Goal: Download file/media

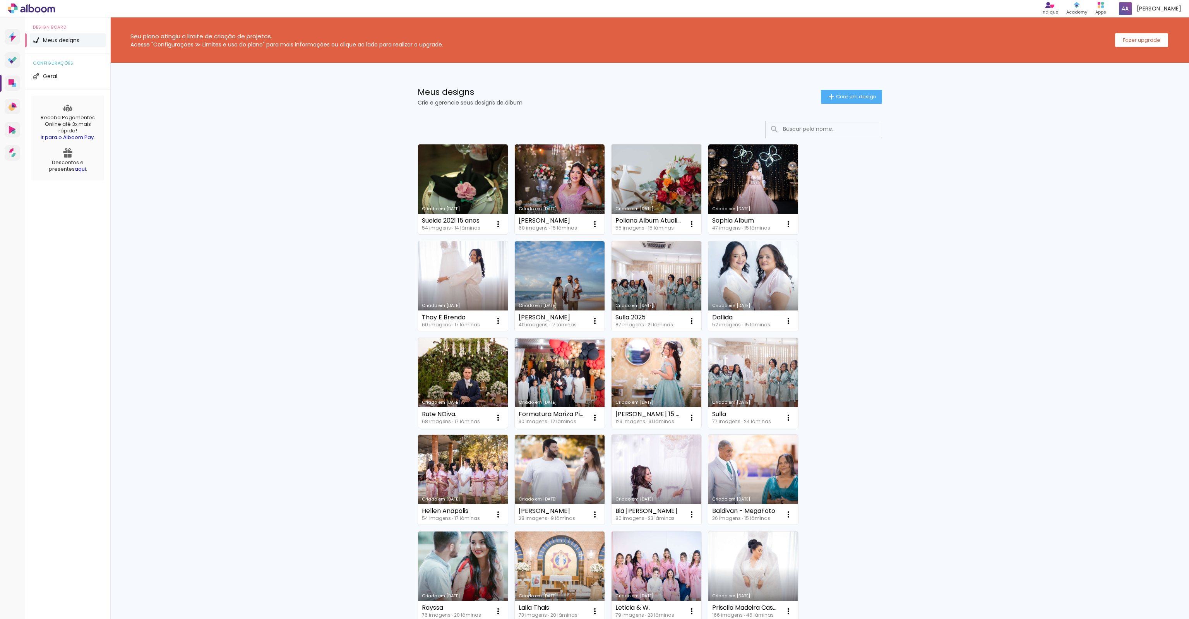
click at [675, 178] on link "Criado em [DATE]" at bounding box center [657, 189] width 90 height 90
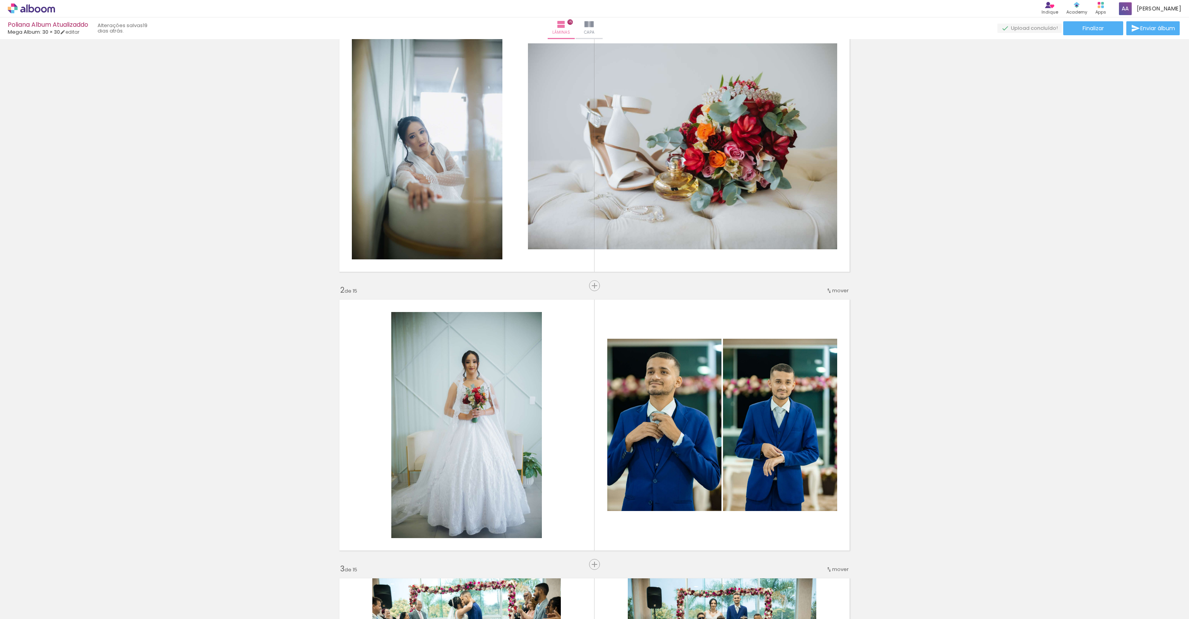
scroll to position [8, 0]
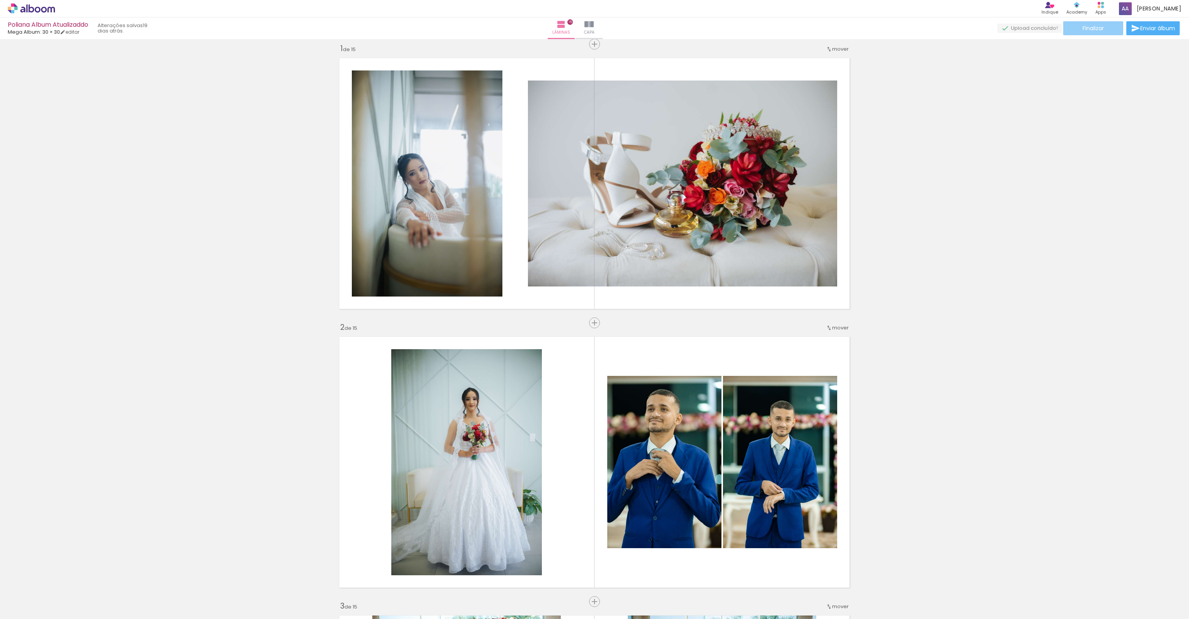
click at [1083, 29] on span "Finalizar" at bounding box center [1093, 28] width 21 height 5
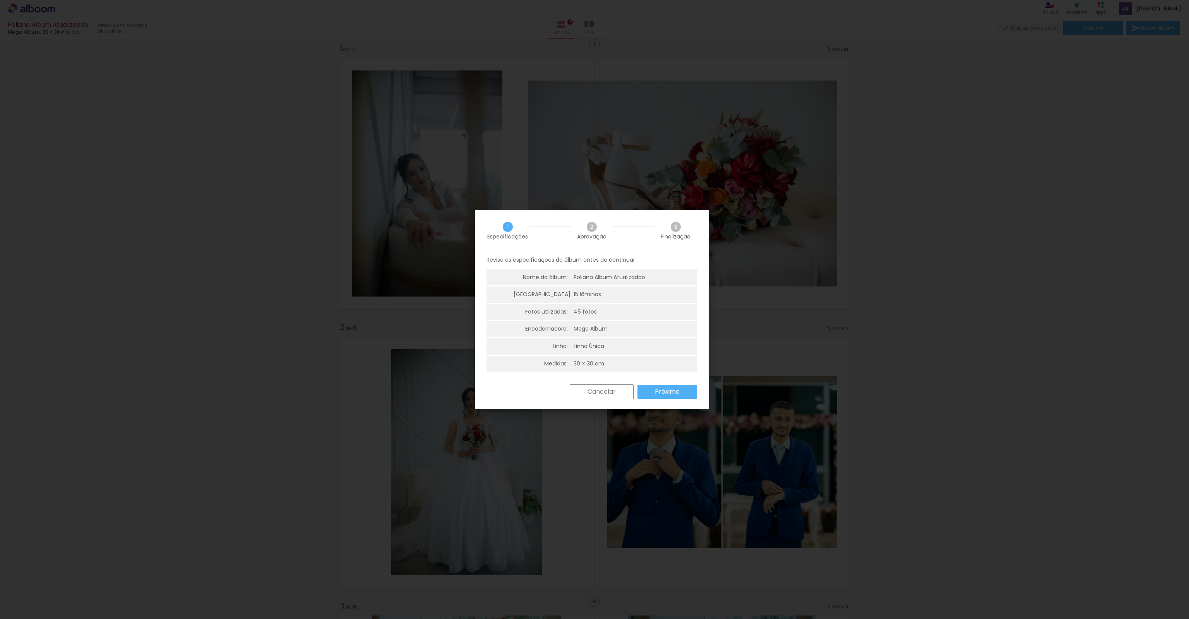
click at [661, 399] on div "Cancelar Próximo" at bounding box center [592, 397] width 234 height 26
click at [0, 0] on slot "Próximo" at bounding box center [0, 0] width 0 height 0
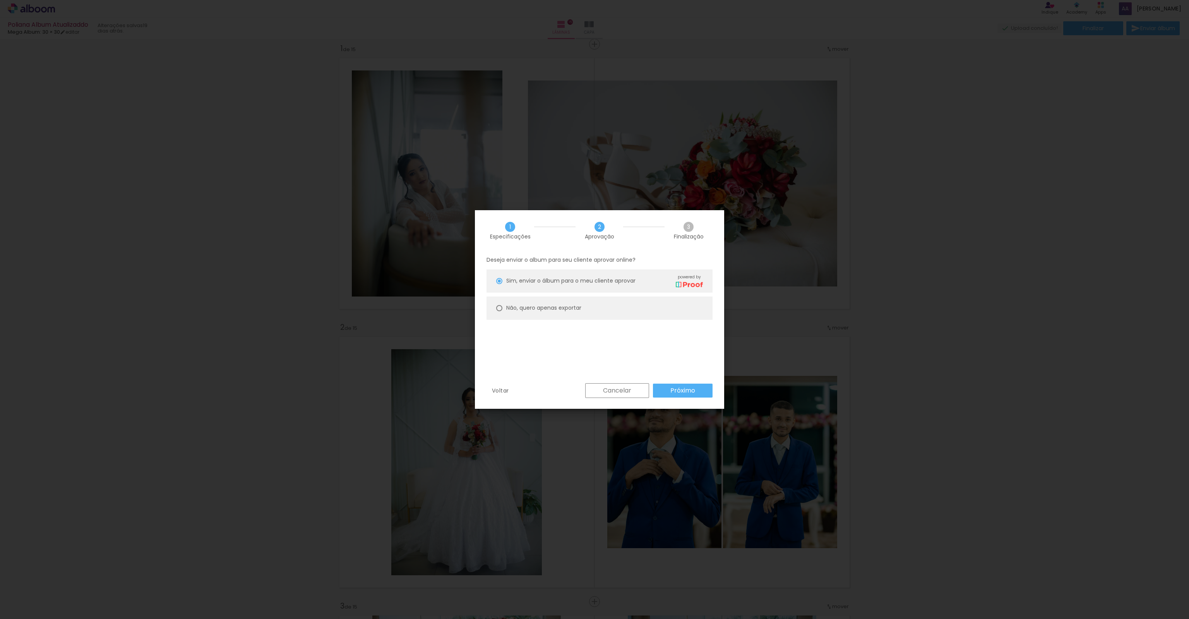
click at [543, 302] on paper-radio-button "Não, quero apenas exportar" at bounding box center [600, 308] width 226 height 23
type paper-radio-button "on"
click at [0, 0] on slot "Próximo" at bounding box center [0, 0] width 0 height 0
type input "Alta, 300 DPI"
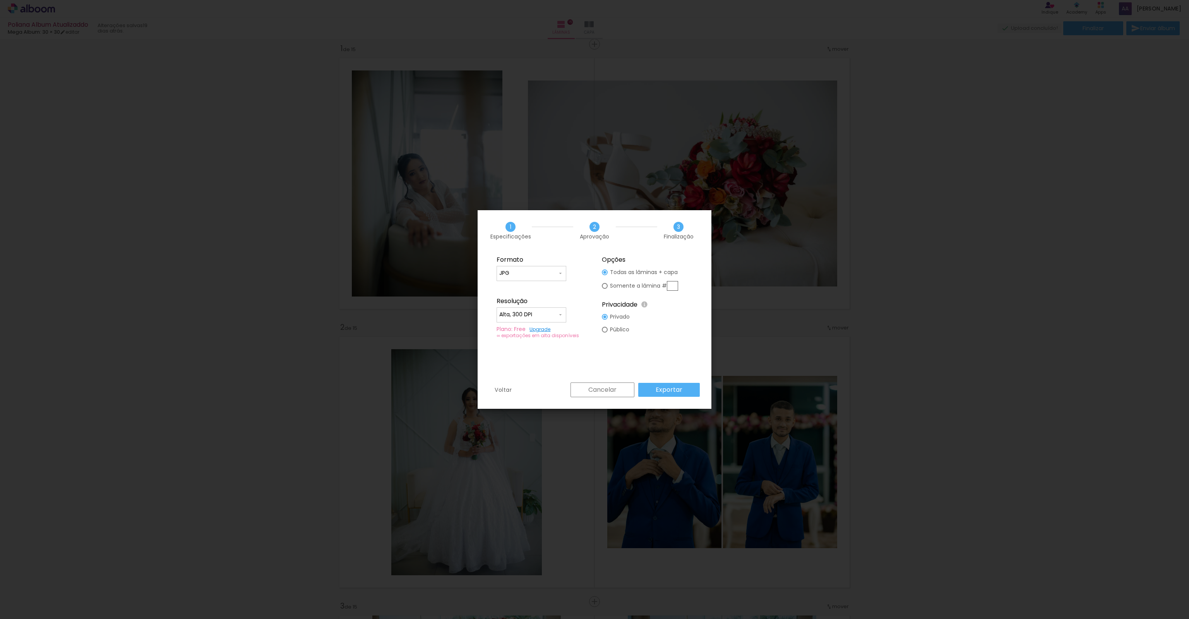
click at [0, 0] on slot "Exportar" at bounding box center [0, 0] width 0 height 0
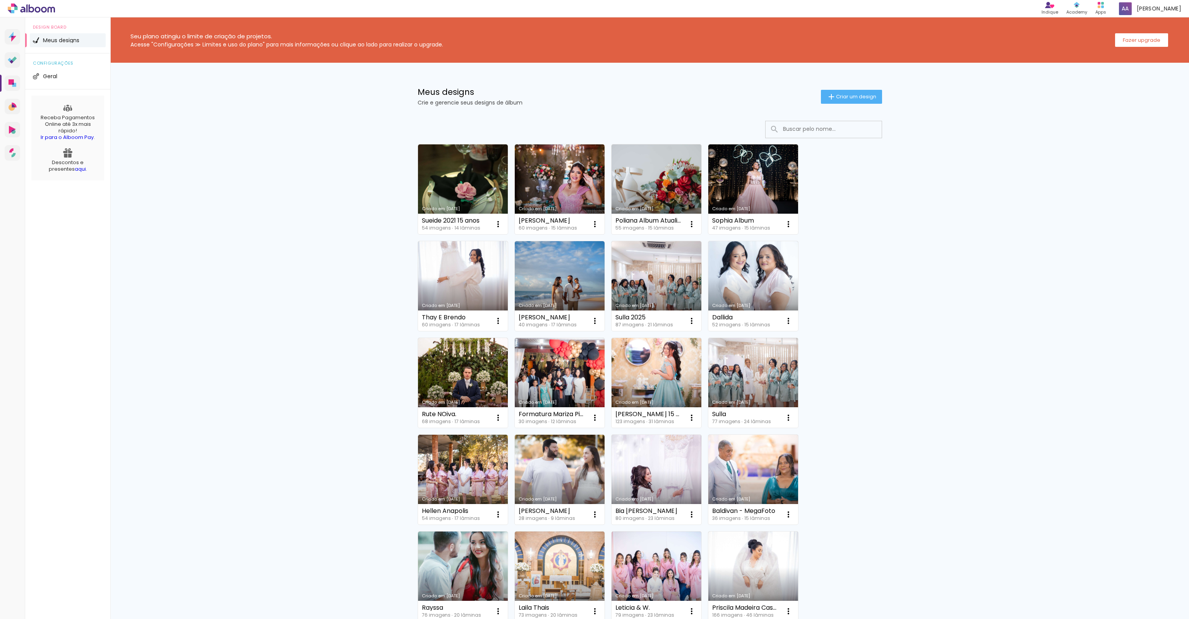
drag, startPoint x: 212, startPoint y: 275, endPoint x: 235, endPoint y: 292, distance: 28.8
click at [212, 275] on div "Seu plano atingiu o limite de criação de projetos. Acesse "Configurações ≫ Limi…" at bounding box center [649, 459] width 1079 height 885
click at [238, 294] on div "Seu plano atingiu o limite de criação de projetos. Acesse "Configurações ≫ Limi…" at bounding box center [649, 459] width 1079 height 885
click at [248, 309] on div "Seu plano atingiu o limite de criação de projetos. Acesse "Configurações ≫ Limi…" at bounding box center [649, 459] width 1079 height 885
drag, startPoint x: 254, startPoint y: 321, endPoint x: 254, endPoint y: 325, distance: 3.9
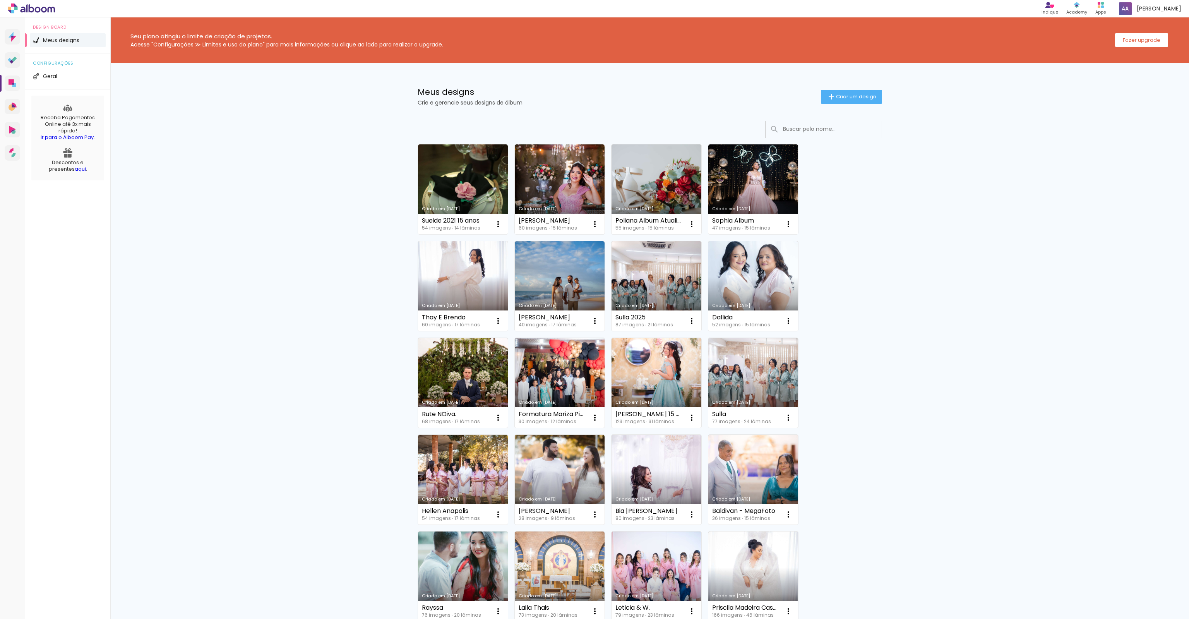
click at [254, 324] on div "Seu plano atingiu o limite de criação de projetos. Acesse "Configurações ≫ Limi…" at bounding box center [649, 459] width 1079 height 885
drag, startPoint x: 256, startPoint y: 333, endPoint x: 257, endPoint y: 351, distance: 17.5
click at [256, 334] on div "Seu plano atingiu o limite de criação de projetos. Acesse "Configurações ≫ Limi…" at bounding box center [649, 459] width 1079 height 885
click at [257, 363] on div "Seu plano atingiu o limite de criação de projetos. Acesse "Configurações ≫ Limi…" at bounding box center [649, 459] width 1079 height 885
drag, startPoint x: 249, startPoint y: 266, endPoint x: 263, endPoint y: 286, distance: 24.3
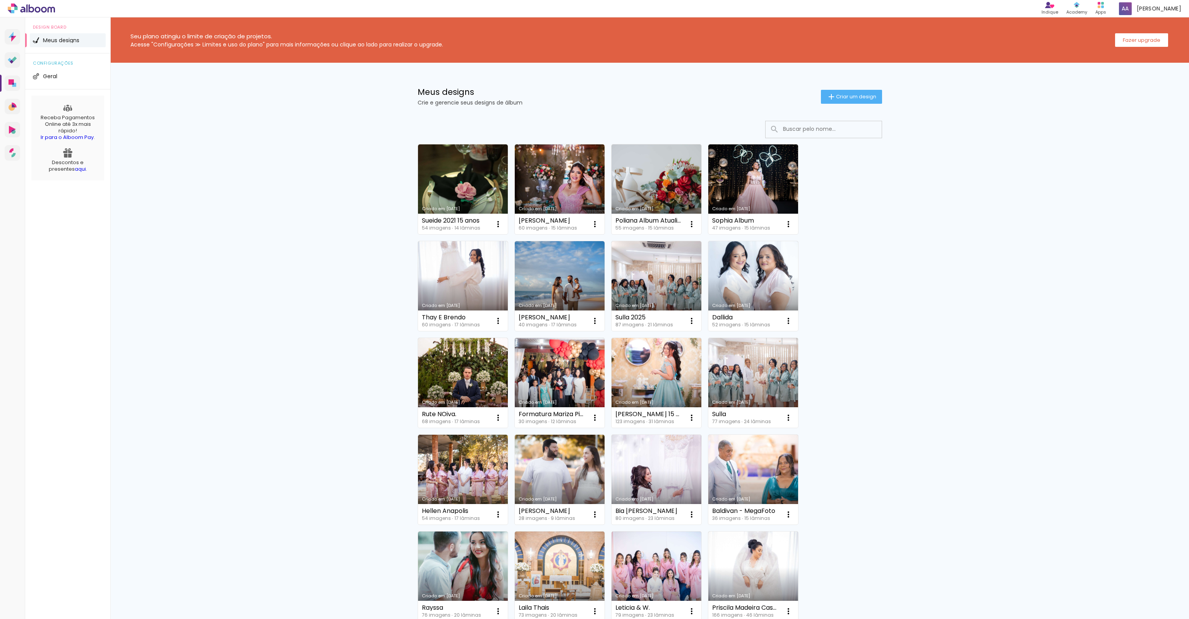
click at [250, 267] on div "Seu plano atingiu o limite de criação de projetos. Acesse "Configurações ≫ Limi…" at bounding box center [649, 459] width 1079 height 885
drag, startPoint x: 263, startPoint y: 286, endPoint x: 269, endPoint y: 308, distance: 22.7
click at [264, 287] on div "Seu plano atingiu o limite de criação de projetos. Acesse "Configurações ≫ Limi…" at bounding box center [649, 459] width 1079 height 885
drag, startPoint x: 269, startPoint y: 308, endPoint x: 280, endPoint y: 333, distance: 27.4
click at [271, 309] on div "Seu plano atingiu o limite de criação de projetos. Acesse "Configurações ≫ Limi…" at bounding box center [649, 459] width 1079 height 885
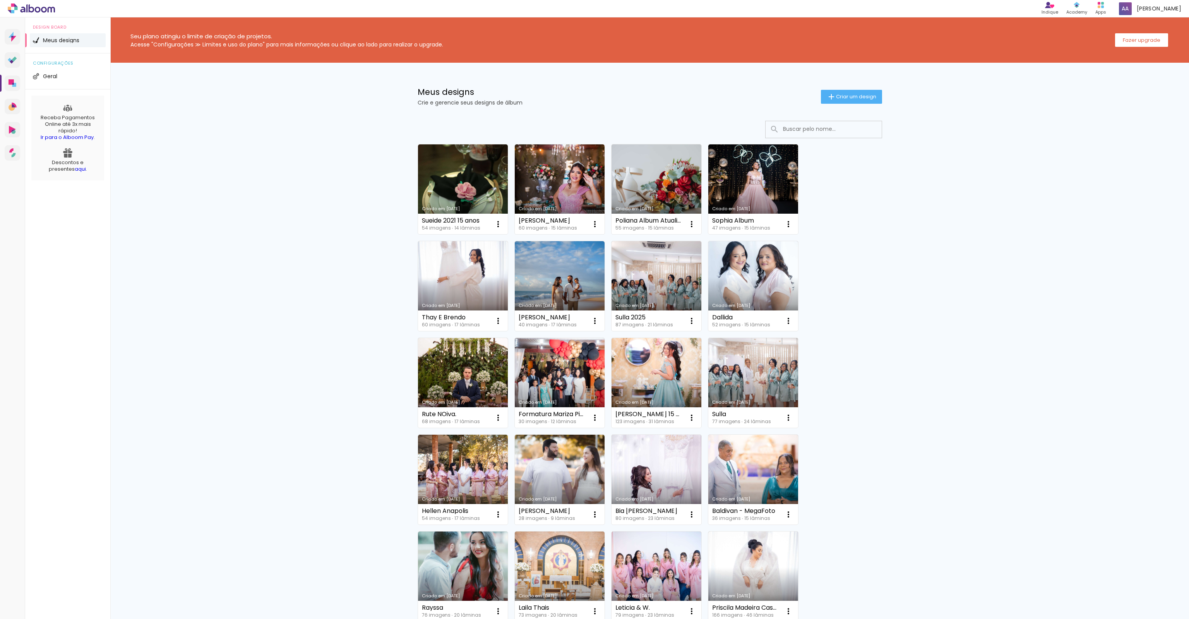
click at [280, 333] on div "Seu plano atingiu o limite de criação de projetos. Acesse "Configurações ≫ Limi…" at bounding box center [649, 459] width 1079 height 885
click at [288, 356] on div "Seu plano atingiu o limite de criação de projetos. Acesse "Configurações ≫ Limi…" at bounding box center [649, 459] width 1079 height 885
click at [138, 350] on div "Seu plano atingiu o limite de criação de projetos. Acesse "Configurações ≫ Limi…" at bounding box center [649, 459] width 1079 height 885
click at [178, 350] on div "Seu plano atingiu o limite de criação de projetos. Acesse "Configurações ≫ Limi…" at bounding box center [649, 459] width 1079 height 885
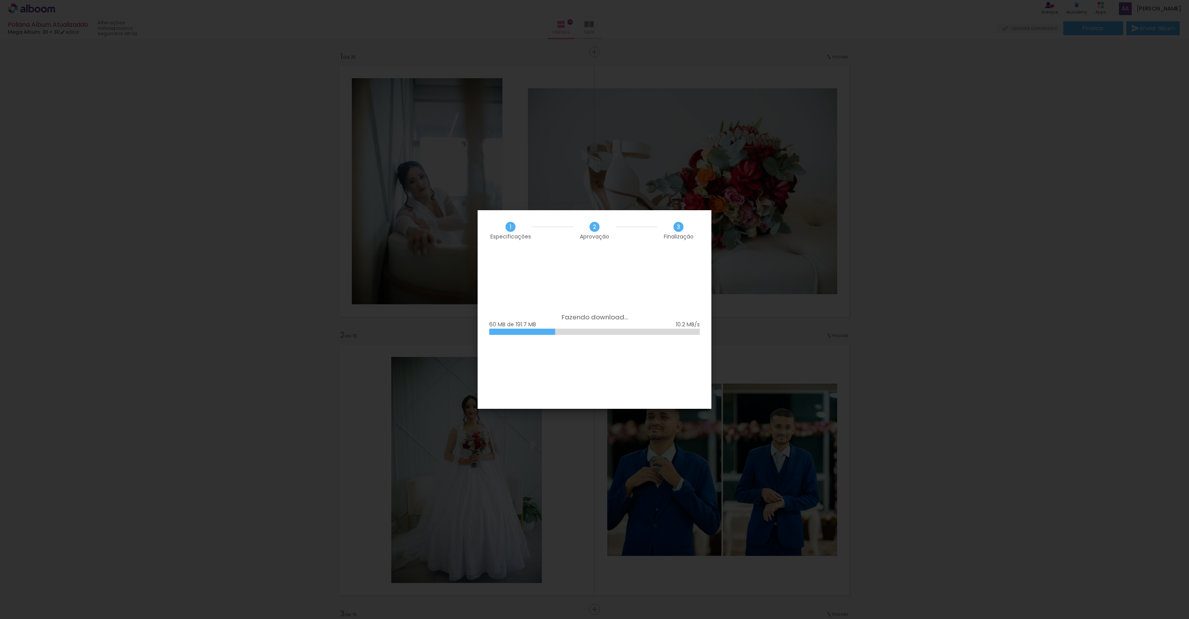
scroll to position [8, 0]
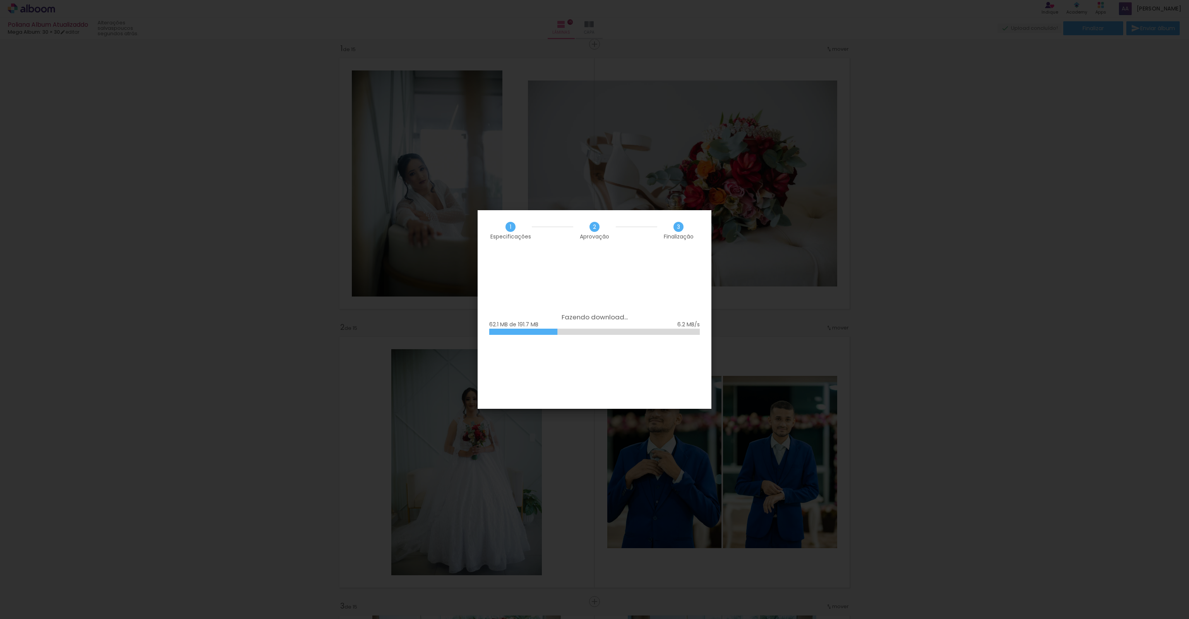
click at [569, 321] on div "62.1 MB de 191.7 MB" at bounding box center [594, 325] width 211 height 8
click at [0, 0] on slot "Concluir" at bounding box center [0, 0] width 0 height 0
